Goal: Find specific page/section: Find specific page/section

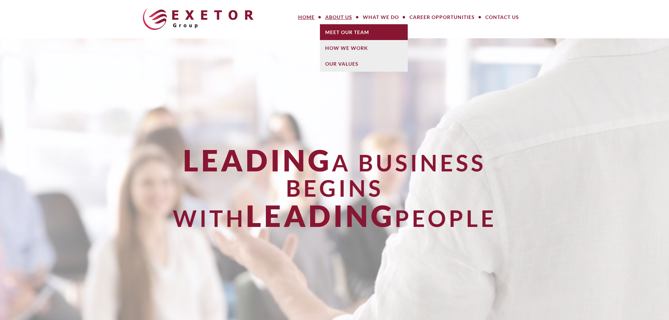
click at [335, 26] on link "Meet Our Team" at bounding box center [364, 32] width 88 height 16
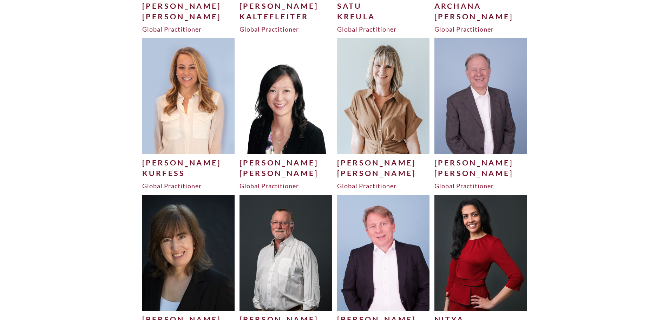
scroll to position [1481, 0]
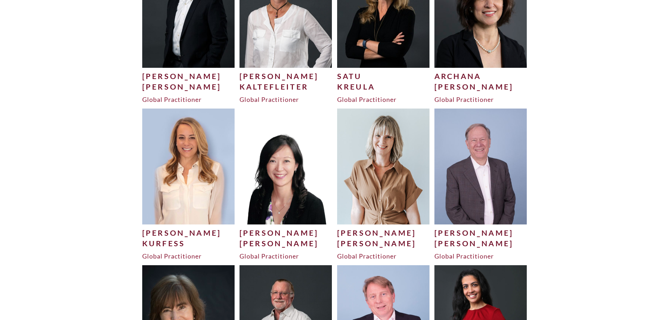
click at [198, 162] on img at bounding box center [188, 167] width 93 height 116
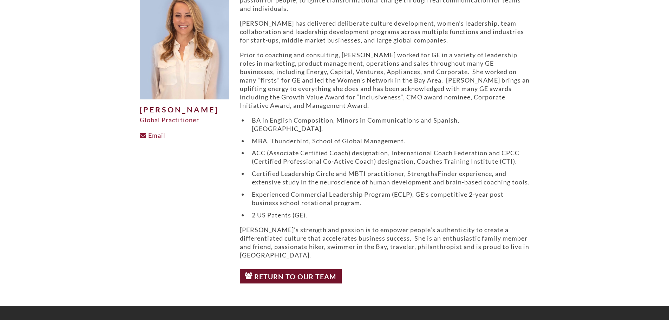
scroll to position [70, 0]
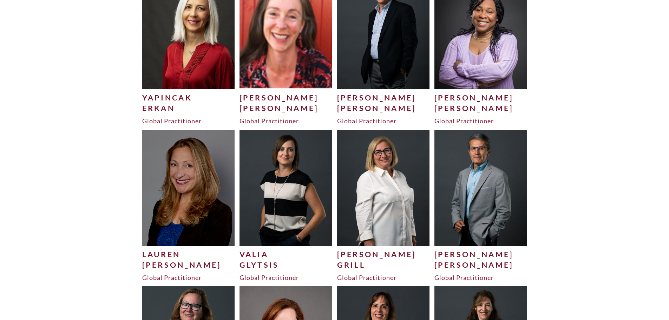
scroll to position [990, 0]
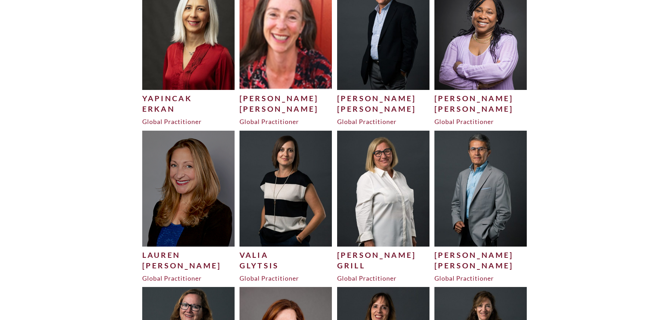
click at [185, 173] on img at bounding box center [188, 189] width 93 height 116
